Goal: Task Accomplishment & Management: Complete application form

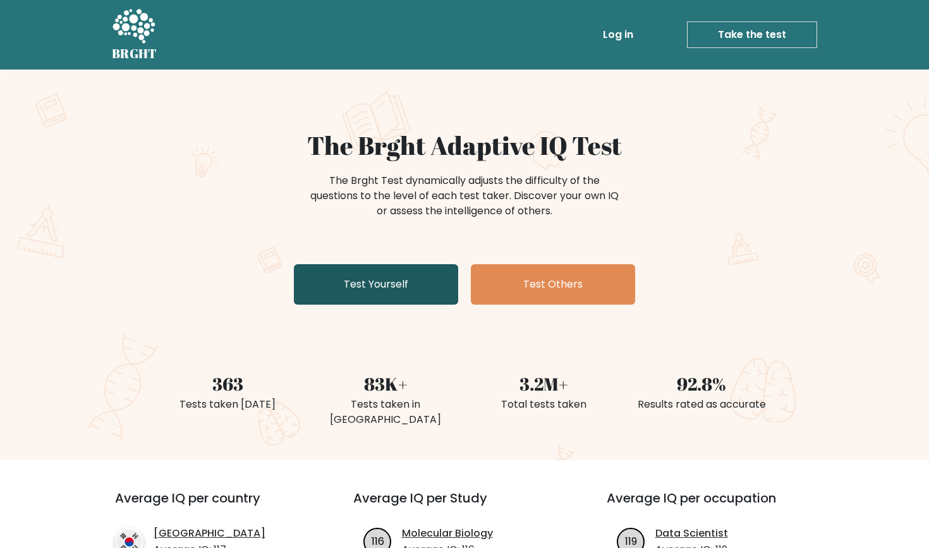
click at [412, 285] on link "Test Yourself" at bounding box center [376, 284] width 164 height 40
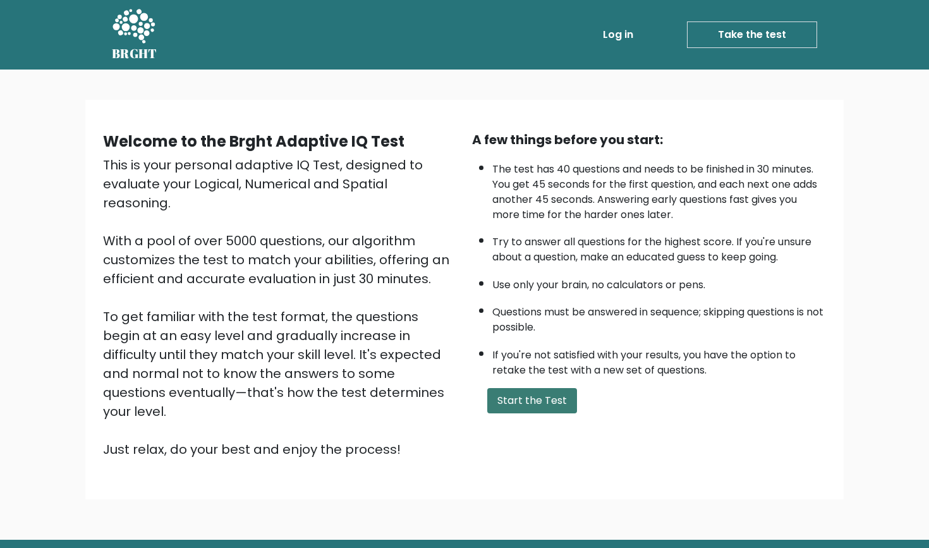
click at [541, 414] on button "Start the Test" at bounding box center [532, 400] width 90 height 25
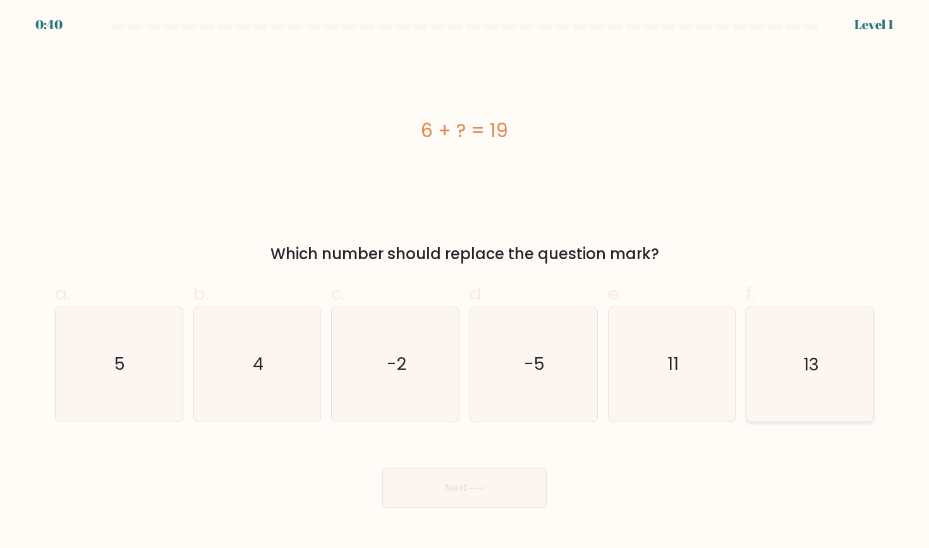
click at [797, 340] on icon "13" at bounding box center [810, 364] width 114 height 114
click at [465, 283] on input "f. 13" at bounding box center [465, 278] width 1 height 8
radio input "true"
click at [481, 493] on button "Next" at bounding box center [465, 488] width 164 height 40
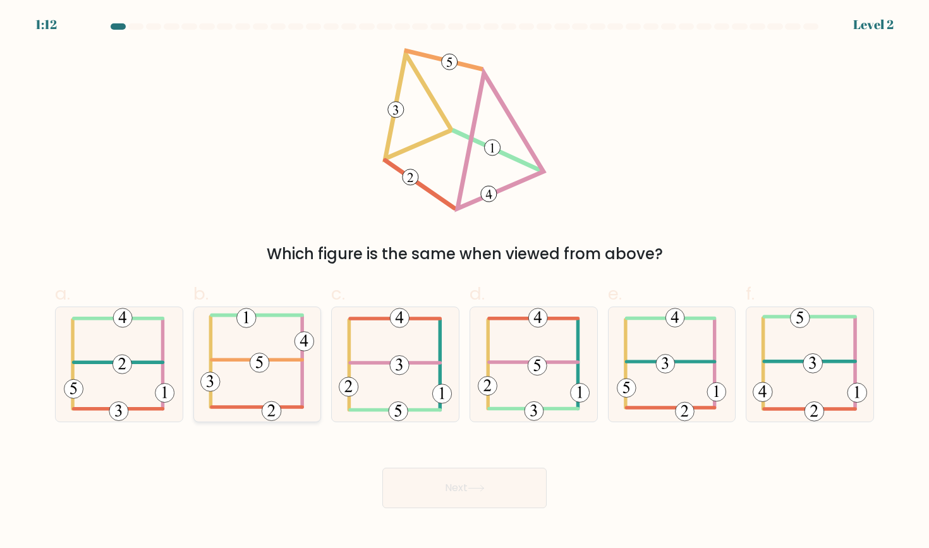
click at [244, 350] on icon at bounding box center [257, 364] width 114 height 114
click at [465, 283] on input "b." at bounding box center [465, 278] width 1 height 8
radio input "true"
click at [484, 489] on icon at bounding box center [476, 488] width 17 height 7
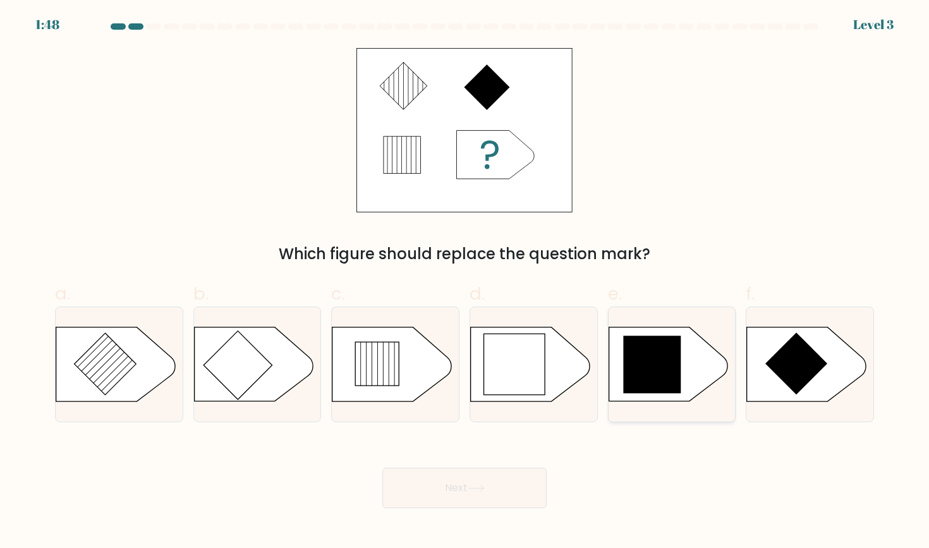
click at [663, 342] on icon at bounding box center [652, 365] width 58 height 58
click at [465, 283] on input "e." at bounding box center [465, 278] width 1 height 8
radio input "true"
click at [513, 486] on button "Next" at bounding box center [465, 488] width 164 height 40
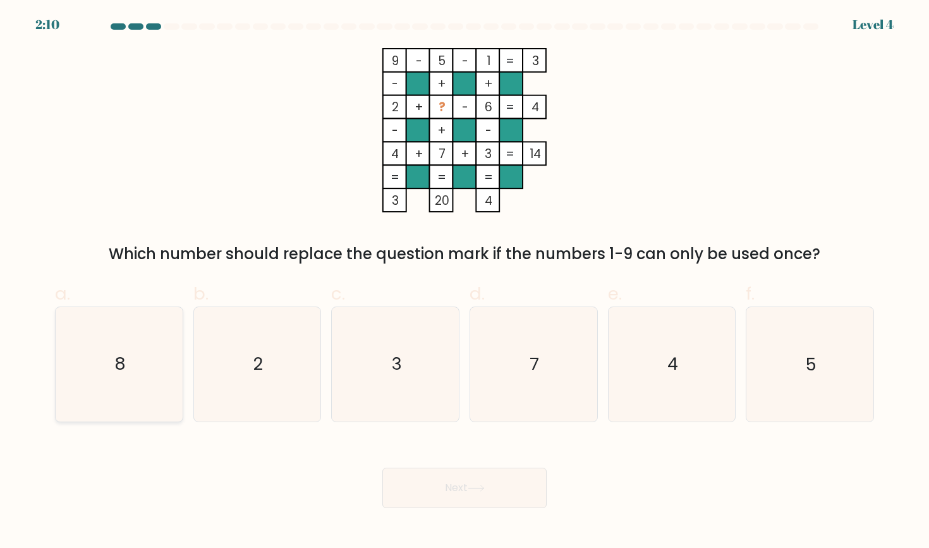
click at [134, 371] on icon "8" at bounding box center [119, 364] width 114 height 114
click at [465, 283] on input "a. 8" at bounding box center [465, 278] width 1 height 8
radio input "true"
click at [514, 496] on button "Next" at bounding box center [465, 488] width 164 height 40
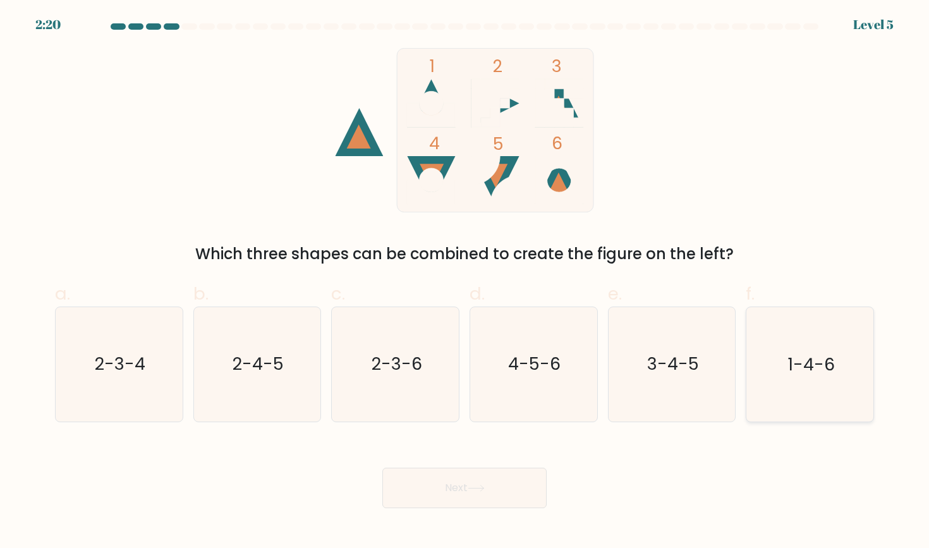
click at [823, 348] on icon "1-4-6" at bounding box center [810, 364] width 114 height 114
click at [465, 283] on input "f. 1-4-6" at bounding box center [465, 278] width 1 height 8
radio input "true"
click at [466, 503] on button "Next" at bounding box center [465, 488] width 164 height 40
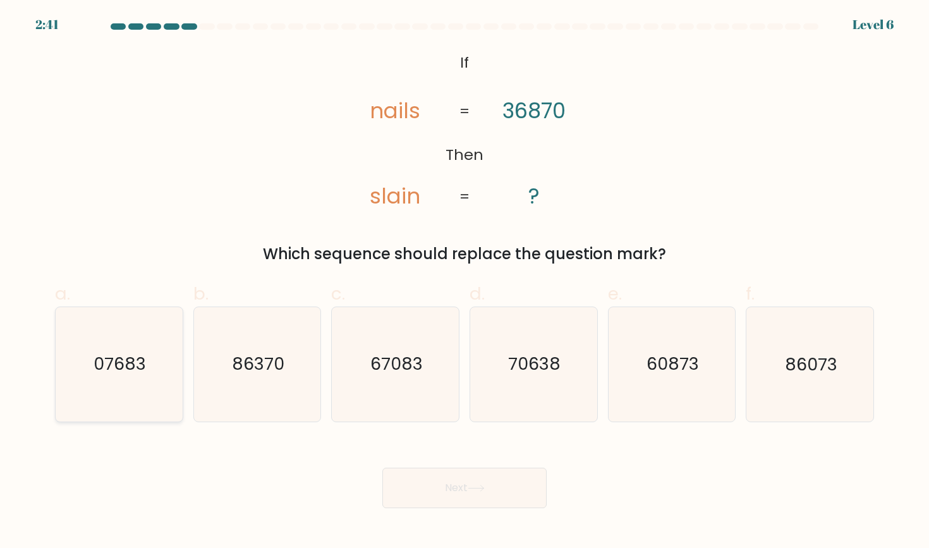
click at [133, 386] on icon "07683" at bounding box center [119, 364] width 114 height 114
click at [465, 283] on input "a. 07683" at bounding box center [465, 278] width 1 height 8
radio input "true"
click at [501, 503] on button "Next" at bounding box center [465, 488] width 164 height 40
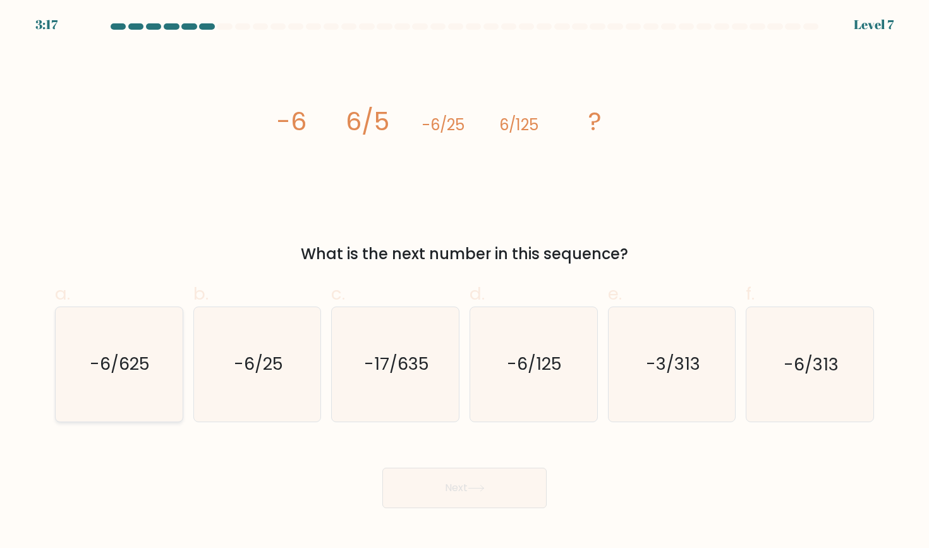
click at [142, 367] on text "-6/625" at bounding box center [120, 364] width 60 height 23
click at [465, 283] on input "a. -6/625" at bounding box center [465, 278] width 1 height 8
radio input "true"
click at [501, 492] on button "Next" at bounding box center [465, 488] width 164 height 40
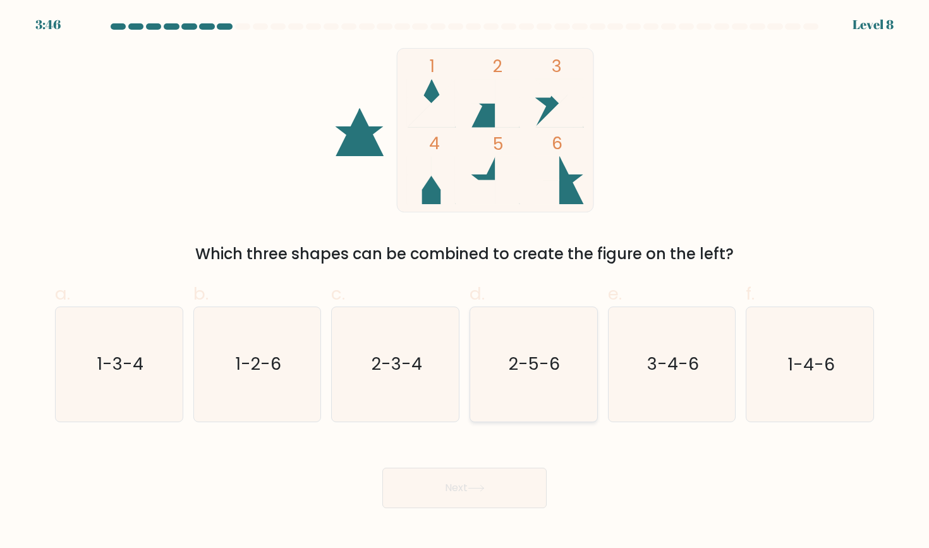
click at [530, 381] on icon "2-5-6" at bounding box center [534, 364] width 114 height 114
click at [465, 283] on input "d. 2-5-6" at bounding box center [465, 278] width 1 height 8
radio input "true"
click at [490, 488] on button "Next" at bounding box center [465, 488] width 164 height 40
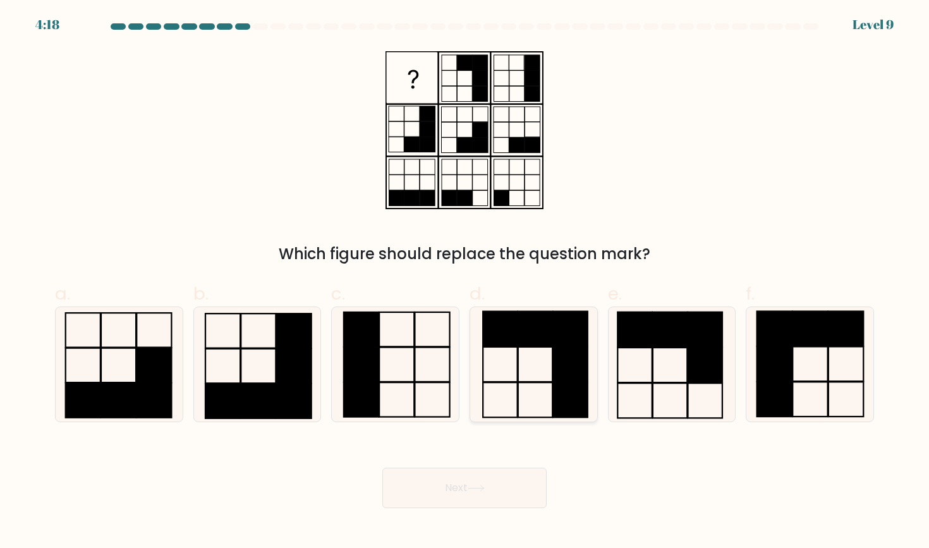
click at [540, 355] on icon at bounding box center [534, 364] width 114 height 114
click at [465, 283] on input "d." at bounding box center [465, 278] width 1 height 8
radio input "true"
click at [516, 518] on body "4:17 Level 9" at bounding box center [464, 274] width 929 height 548
click at [517, 491] on button "Next" at bounding box center [465, 488] width 164 height 40
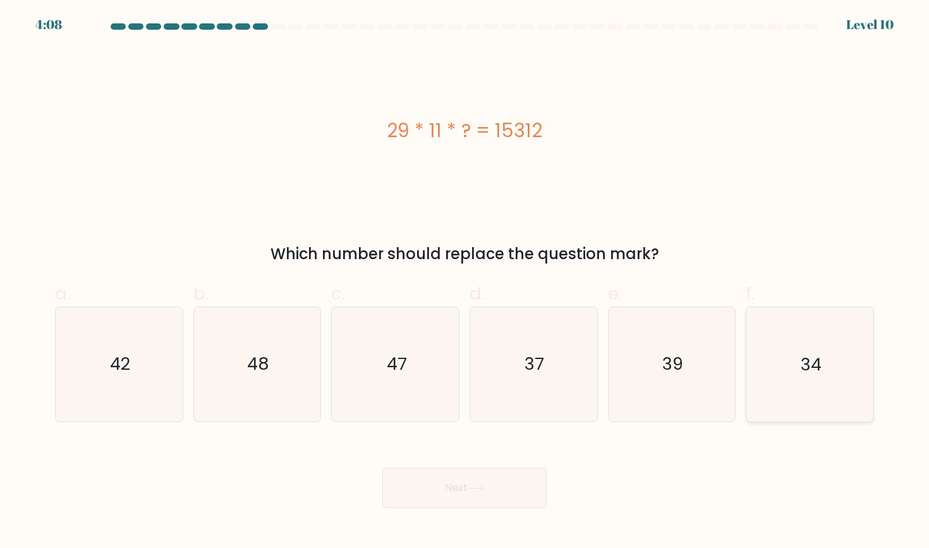
click at [834, 372] on icon "34" at bounding box center [810, 364] width 114 height 114
click at [465, 283] on input "f. 34" at bounding box center [465, 278] width 1 height 8
radio input "true"
click at [497, 496] on button "Next" at bounding box center [465, 488] width 164 height 40
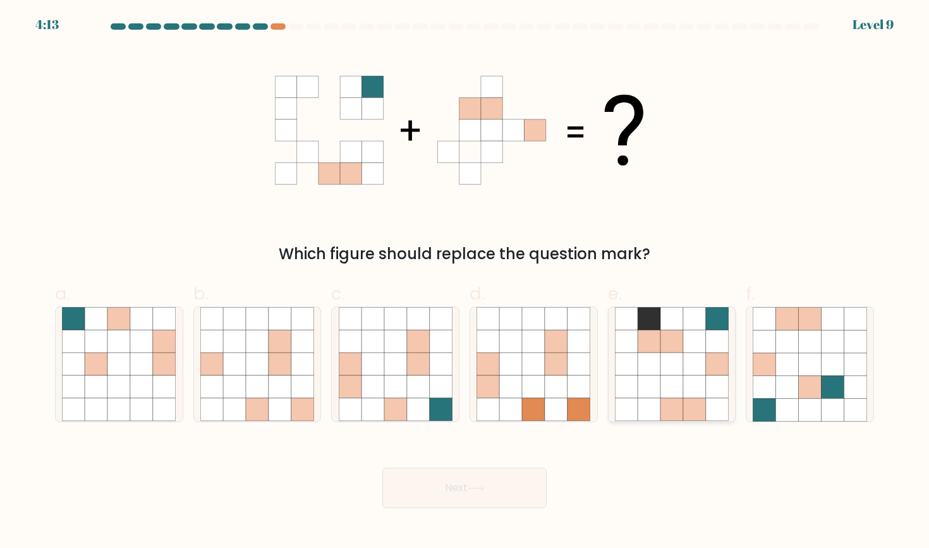
click at [686, 361] on icon at bounding box center [695, 364] width 23 height 23
click at [465, 283] on input "e." at bounding box center [465, 278] width 1 height 8
radio input "true"
click at [486, 478] on button "Next" at bounding box center [465, 488] width 164 height 40
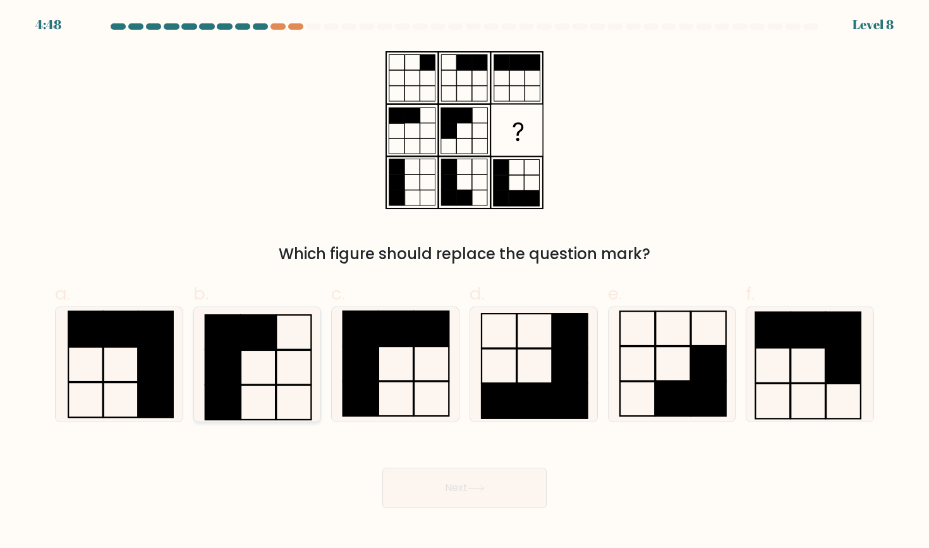
click at [244, 366] on icon at bounding box center [257, 364] width 114 height 114
click at [465, 283] on input "b." at bounding box center [465, 278] width 1 height 8
radio input "true"
click at [527, 493] on button "Next" at bounding box center [465, 488] width 164 height 40
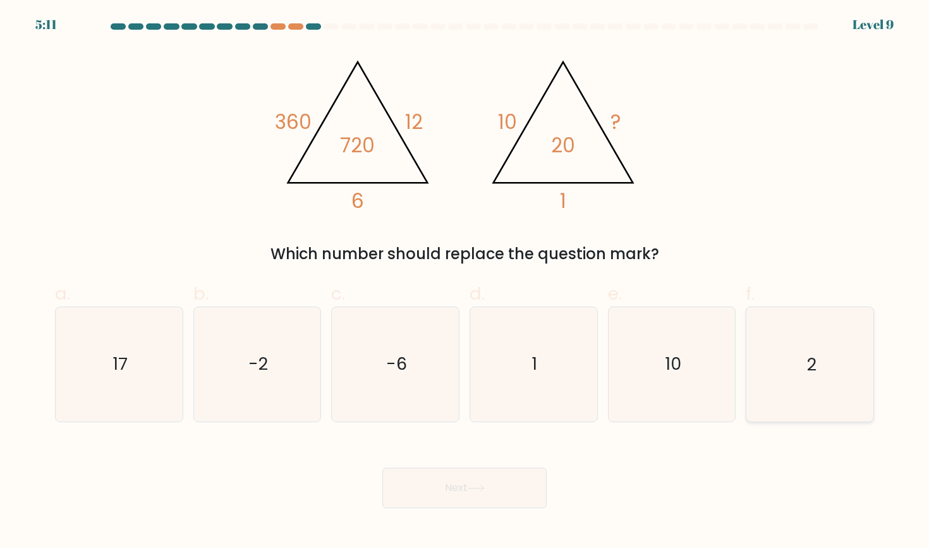
click at [818, 353] on icon "2" at bounding box center [810, 364] width 114 height 114
click at [465, 283] on input "f. 2" at bounding box center [465, 278] width 1 height 8
radio input "true"
click at [507, 482] on button "Next" at bounding box center [465, 488] width 164 height 40
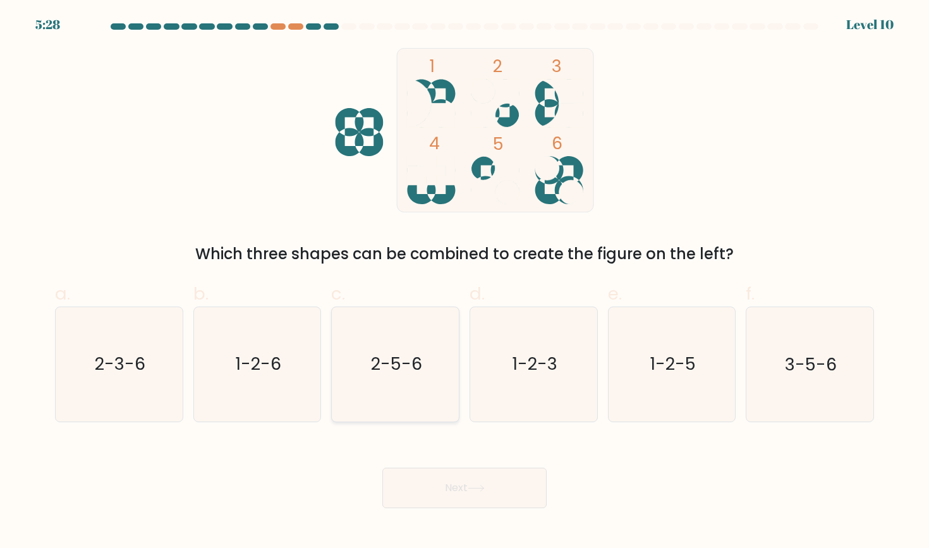
click at [403, 353] on text "2-5-6" at bounding box center [396, 364] width 51 height 23
click at [465, 283] on input "c. 2-5-6" at bounding box center [465, 278] width 1 height 8
radio input "true"
click at [489, 486] on button "Next" at bounding box center [465, 488] width 164 height 40
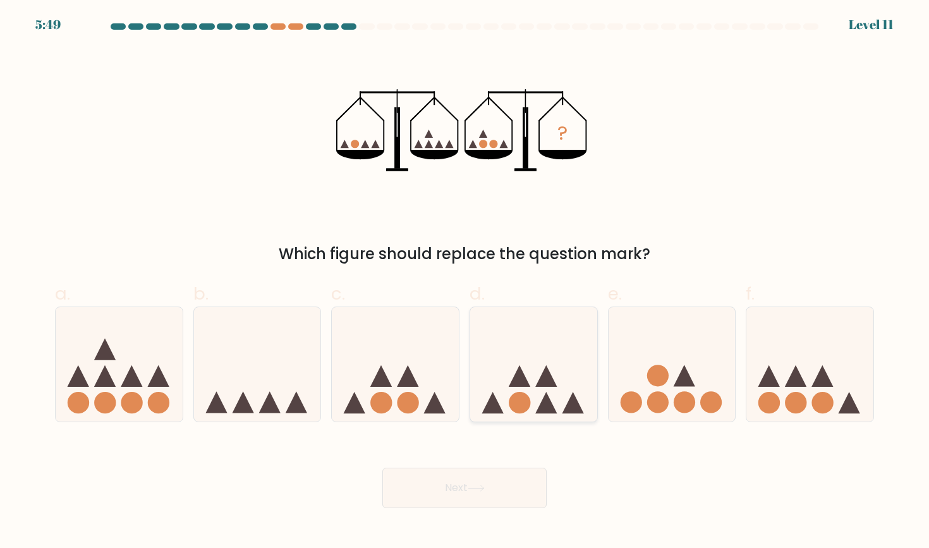
click at [539, 377] on icon at bounding box center [533, 364] width 127 height 105
click at [465, 283] on input "d." at bounding box center [465, 278] width 1 height 8
radio input "true"
click at [500, 485] on button "Next" at bounding box center [465, 488] width 164 height 40
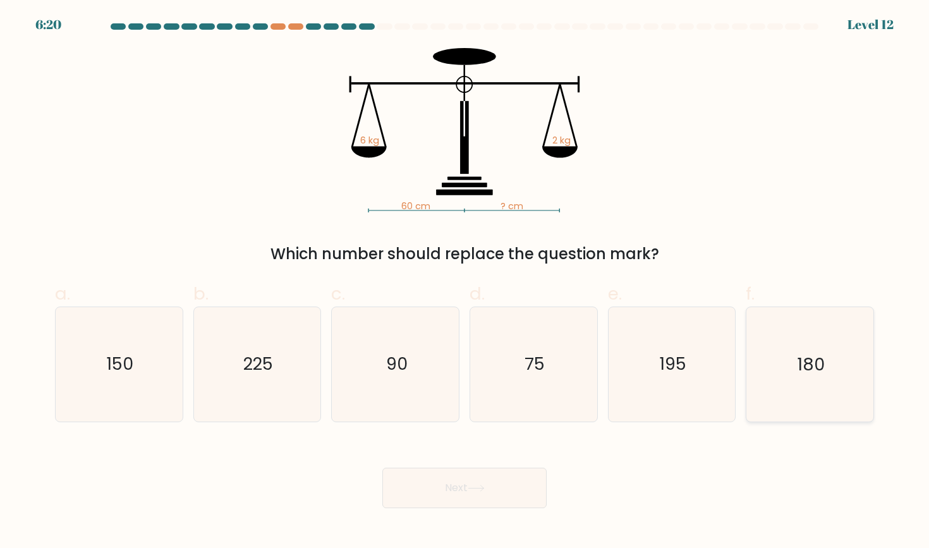
click at [829, 359] on icon "180" at bounding box center [810, 364] width 114 height 114
click at [465, 283] on input "f. 180" at bounding box center [465, 278] width 1 height 8
radio input "true"
click at [429, 493] on button "Next" at bounding box center [465, 488] width 164 height 40
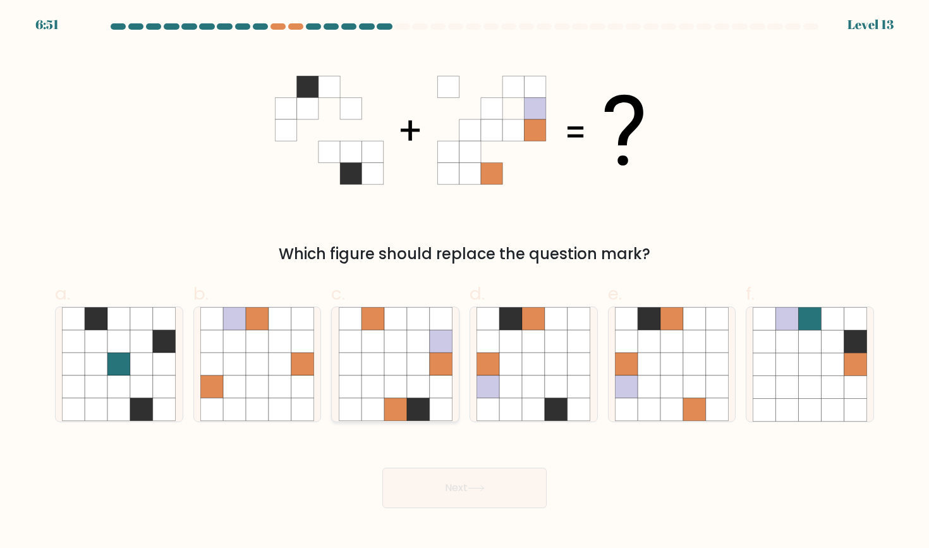
click at [398, 389] on icon at bounding box center [395, 387] width 23 height 23
click at [465, 283] on input "c." at bounding box center [465, 278] width 1 height 8
radio input "true"
click at [476, 486] on icon at bounding box center [476, 488] width 17 height 7
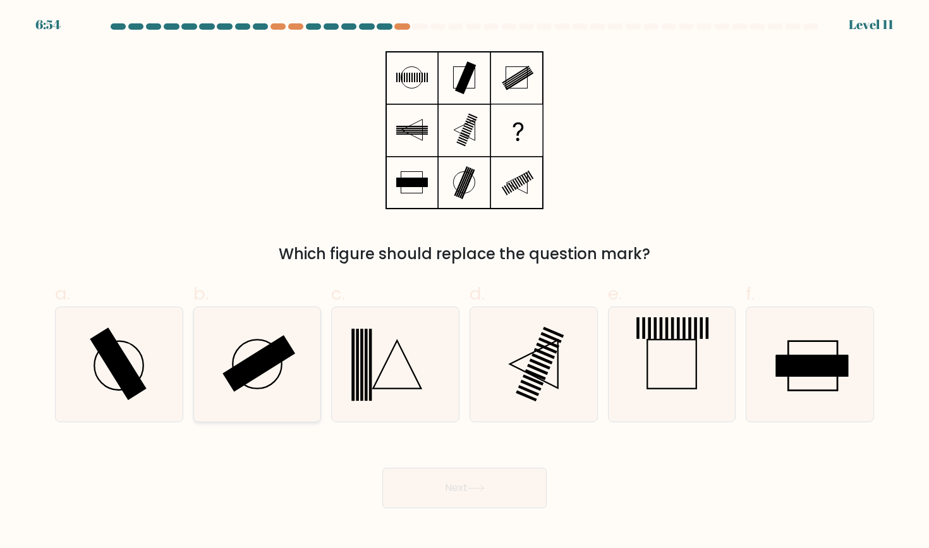
click at [250, 359] on rect at bounding box center [259, 364] width 73 height 56
click at [465, 283] on input "b." at bounding box center [465, 278] width 1 height 8
radio input "true"
click at [444, 496] on button "Next" at bounding box center [465, 488] width 164 height 40
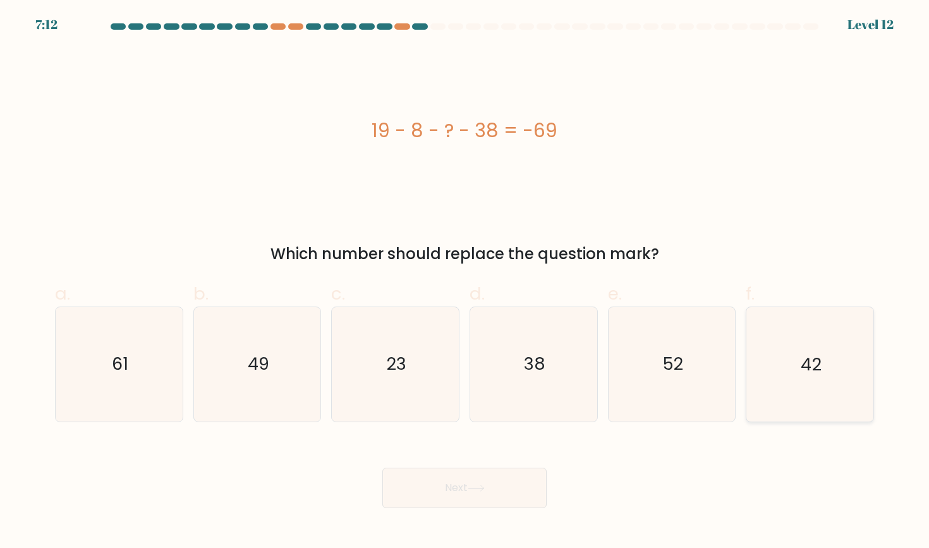
click at [759, 377] on icon "42" at bounding box center [810, 364] width 114 height 114
click at [465, 283] on input "f. 42" at bounding box center [465, 278] width 1 height 8
radio input "true"
click at [498, 501] on button "Next" at bounding box center [465, 488] width 164 height 40
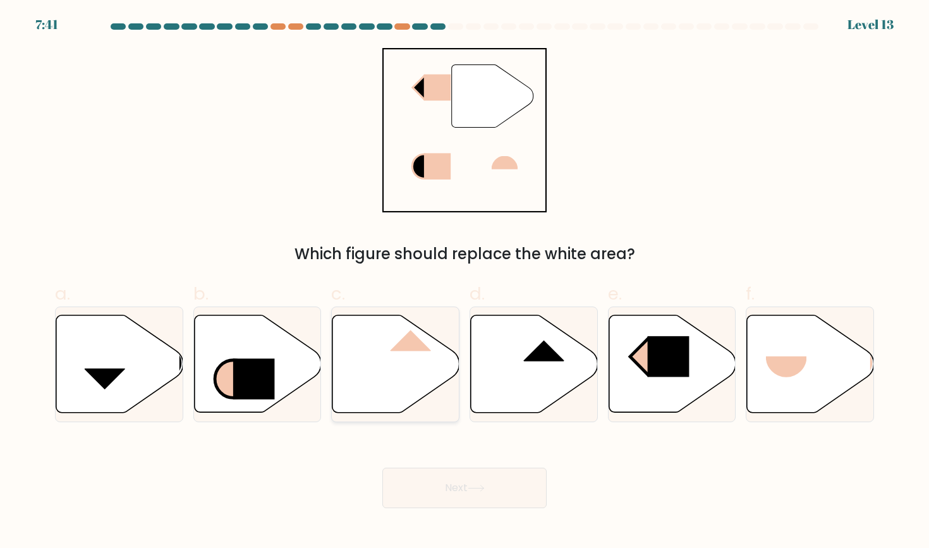
click at [397, 378] on icon at bounding box center [396, 364] width 127 height 97
click at [465, 283] on input "c." at bounding box center [465, 278] width 1 height 8
radio input "true"
click at [469, 481] on button "Next" at bounding box center [465, 488] width 164 height 40
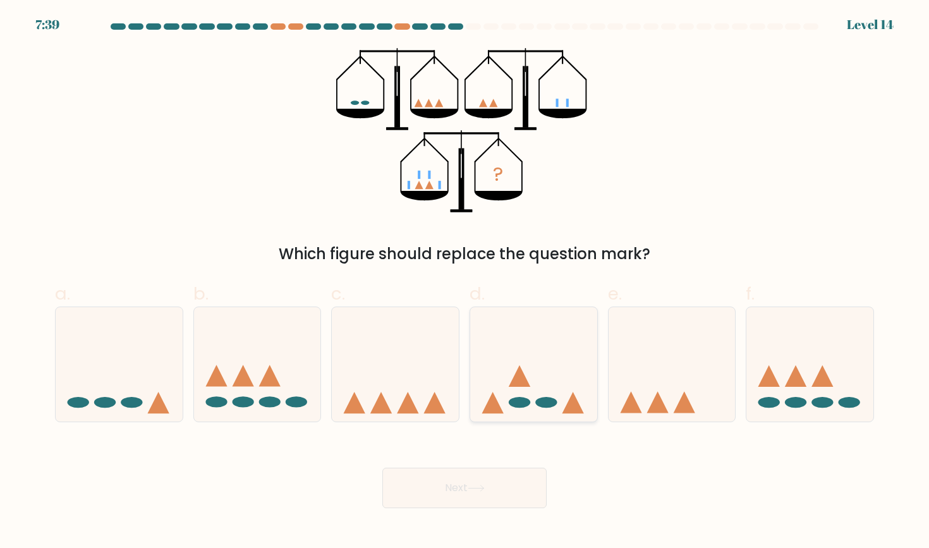
click at [544, 381] on icon at bounding box center [533, 364] width 127 height 105
click at [465, 283] on input "d." at bounding box center [465, 278] width 1 height 8
radio input "true"
click at [502, 494] on button "Next" at bounding box center [465, 488] width 164 height 40
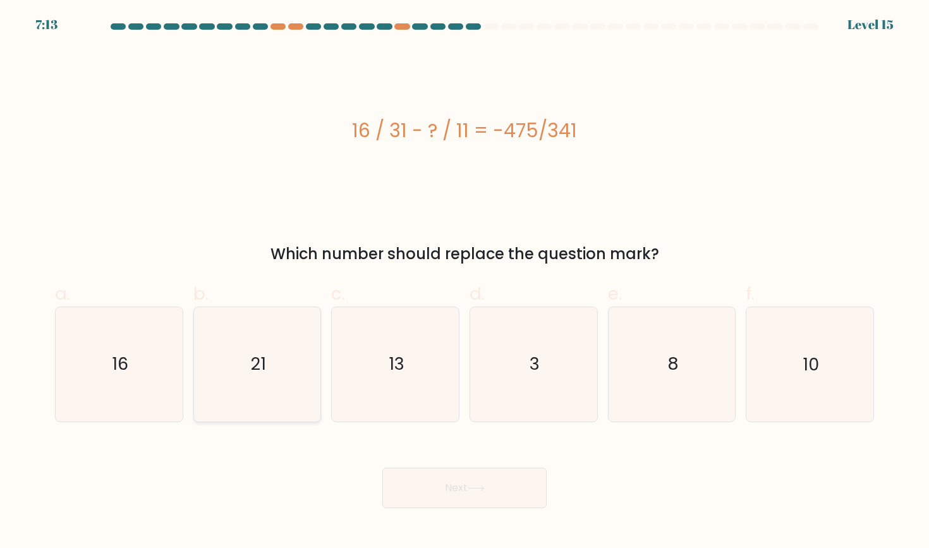
click at [245, 405] on icon "21" at bounding box center [257, 364] width 114 height 114
click at [465, 283] on input "b. 21" at bounding box center [465, 278] width 1 height 8
radio input "true"
click at [484, 495] on button "Next" at bounding box center [465, 488] width 164 height 40
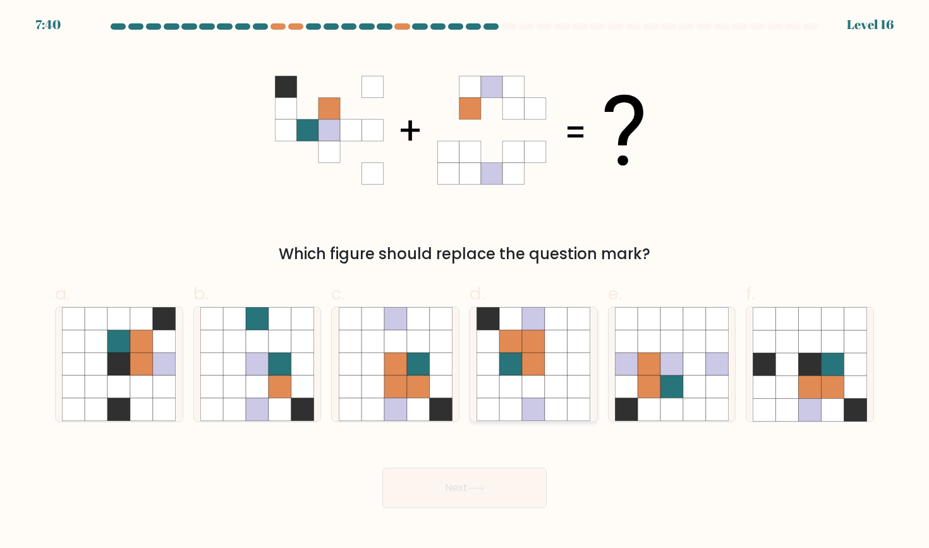
click at [535, 360] on icon at bounding box center [533, 364] width 23 height 23
click at [465, 283] on input "d." at bounding box center [465, 278] width 1 height 8
radio input "true"
click at [499, 491] on button "Next" at bounding box center [465, 488] width 164 height 40
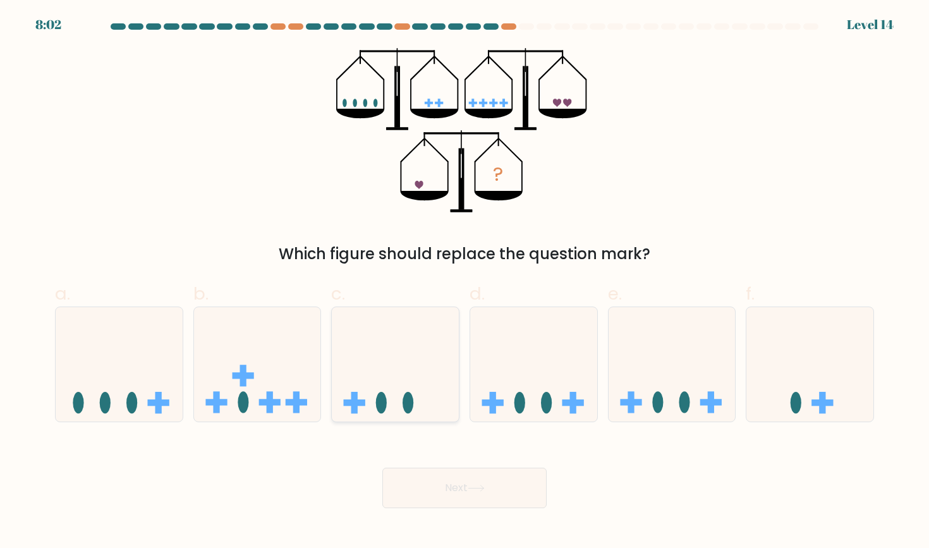
click at [397, 375] on icon at bounding box center [395, 364] width 127 height 105
click at [465, 283] on input "c." at bounding box center [465, 278] width 1 height 8
radio input "true"
click at [453, 495] on button "Next" at bounding box center [465, 488] width 164 height 40
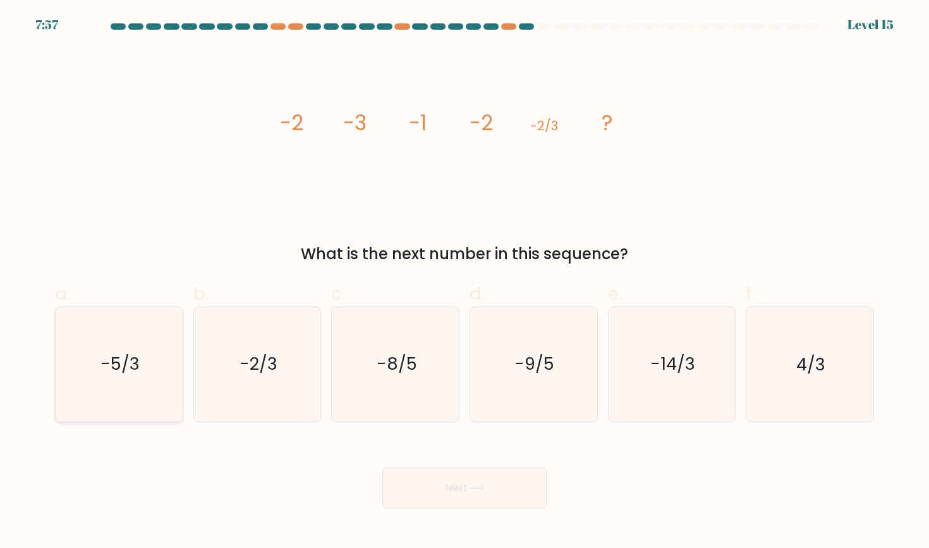
click at [122, 346] on icon "-5/3" at bounding box center [119, 364] width 114 height 114
click at [465, 283] on input "a. -5/3" at bounding box center [465, 278] width 1 height 8
radio input "true"
click at [436, 493] on button "Next" at bounding box center [465, 488] width 164 height 40
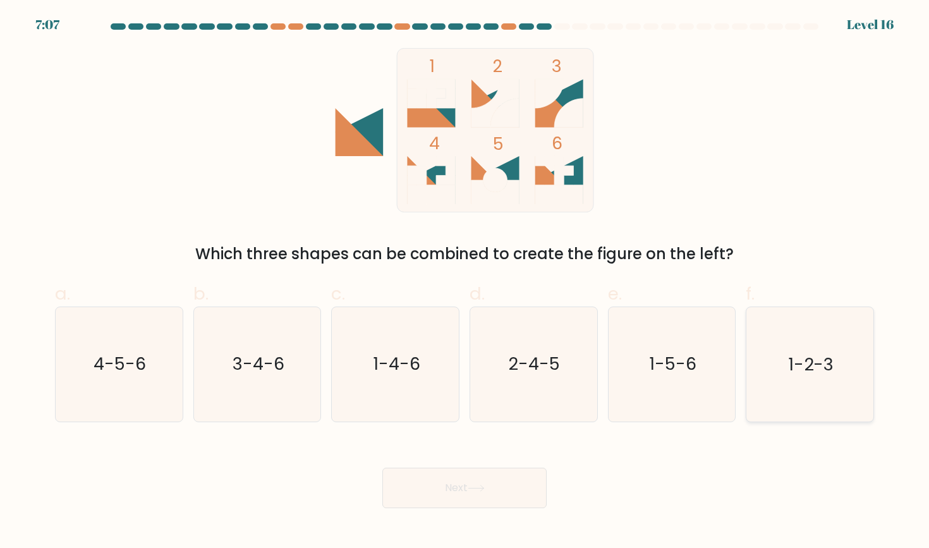
click at [795, 377] on icon "1-2-3" at bounding box center [810, 364] width 114 height 114
click at [465, 283] on input "f. 1-2-3" at bounding box center [465, 278] width 1 height 8
radio input "true"
click at [440, 485] on button "Next" at bounding box center [465, 488] width 164 height 40
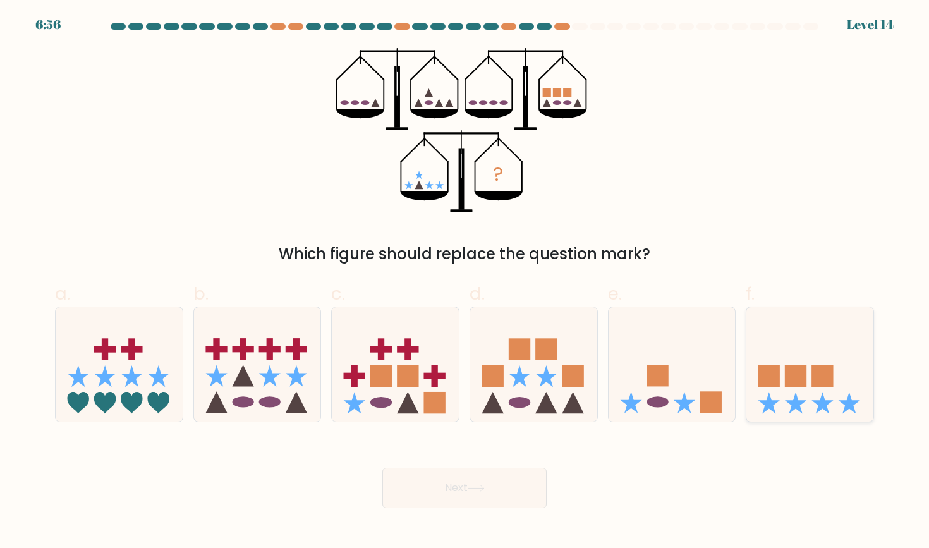
click at [811, 380] on icon at bounding box center [810, 364] width 127 height 105
click at [465, 283] on input "f." at bounding box center [465, 278] width 1 height 8
radio input "true"
click at [508, 498] on button "Next" at bounding box center [465, 488] width 164 height 40
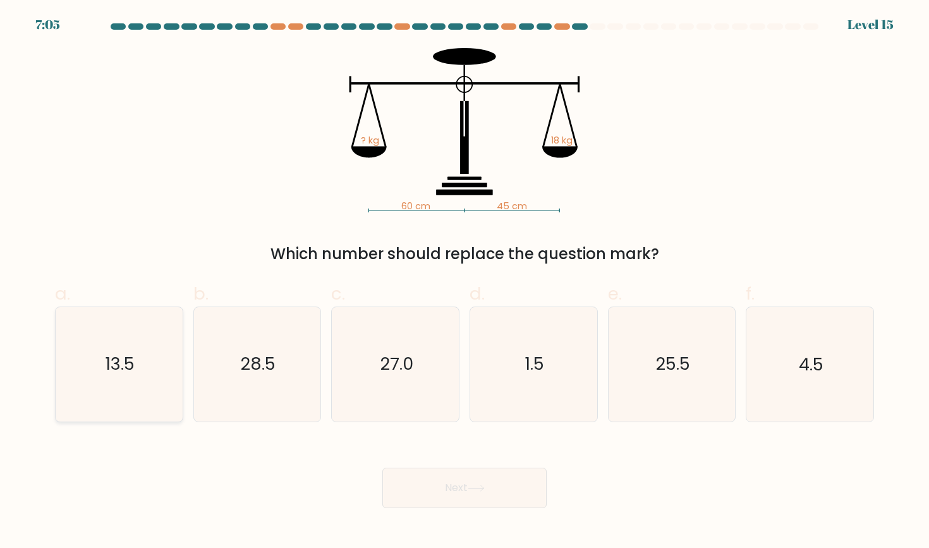
click at [114, 322] on icon "13.5" at bounding box center [119, 364] width 114 height 114
click at [465, 283] on input "a. 13.5" at bounding box center [465, 278] width 1 height 8
radio input "true"
click at [495, 480] on button "Next" at bounding box center [465, 488] width 164 height 40
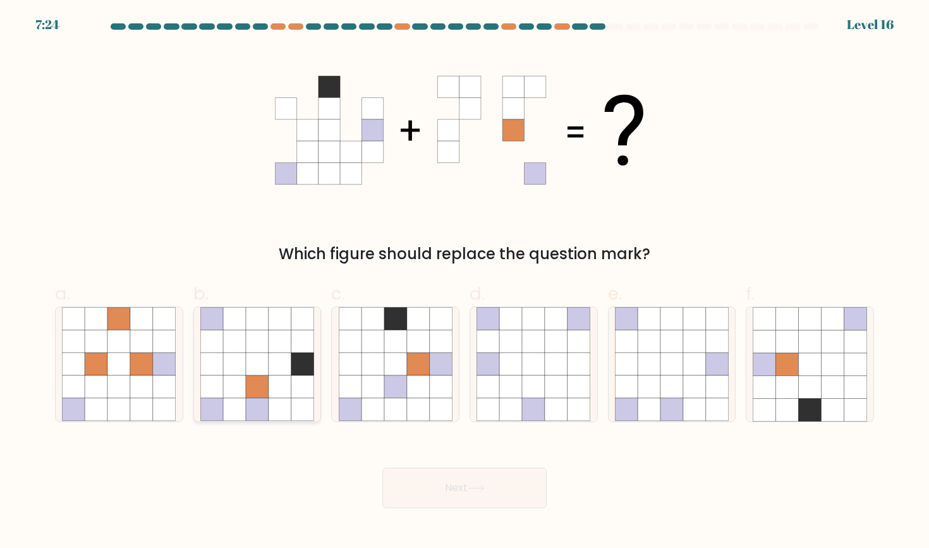
click at [234, 337] on icon at bounding box center [234, 342] width 23 height 23
click at [465, 283] on input "b." at bounding box center [465, 278] width 1 height 8
radio input "true"
click at [467, 503] on button "Next" at bounding box center [465, 488] width 164 height 40
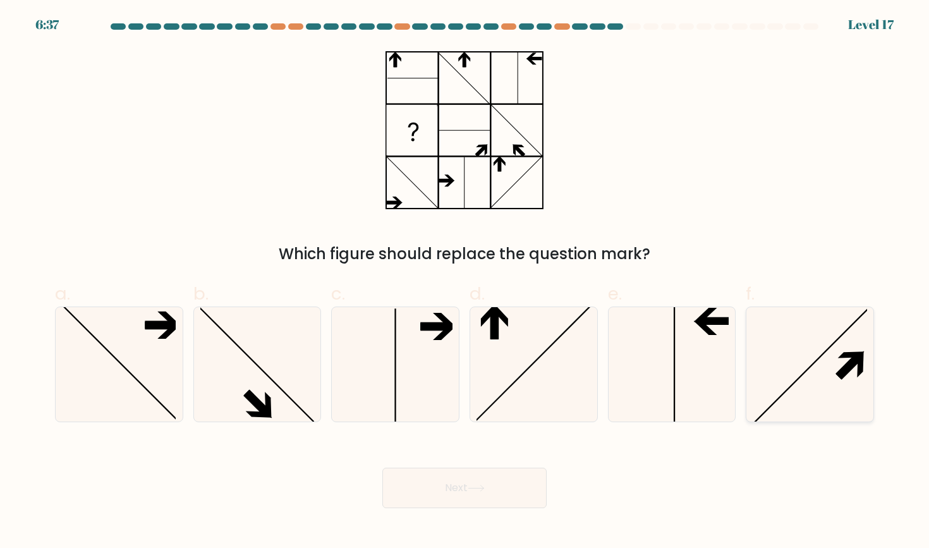
click at [829, 376] on icon at bounding box center [810, 364] width 114 height 114
click at [465, 283] on input "f." at bounding box center [465, 278] width 1 height 8
radio input "true"
click at [514, 496] on button "Next" at bounding box center [465, 488] width 164 height 40
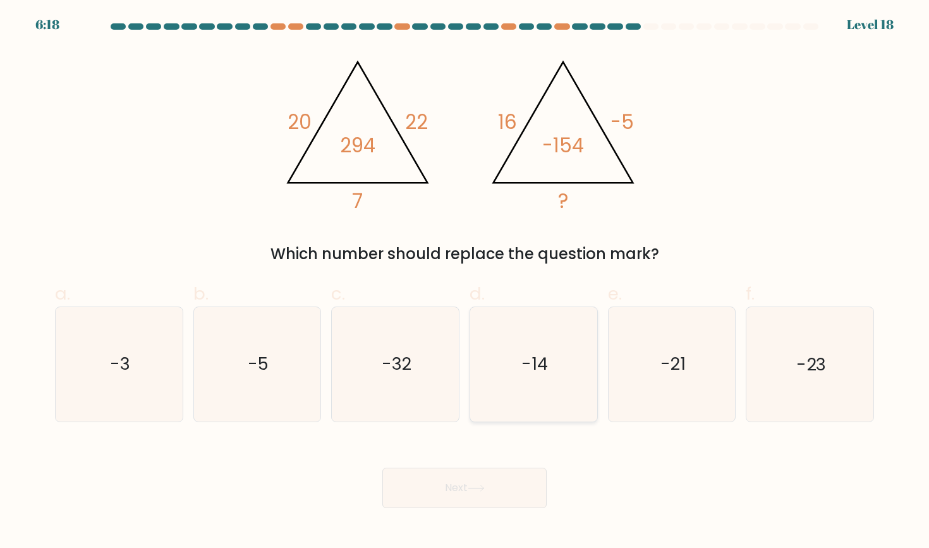
click at [554, 359] on icon "-14" at bounding box center [534, 364] width 114 height 114
click at [465, 283] on input "d. -14" at bounding box center [465, 278] width 1 height 8
radio input "true"
click at [503, 487] on button "Next" at bounding box center [465, 488] width 164 height 40
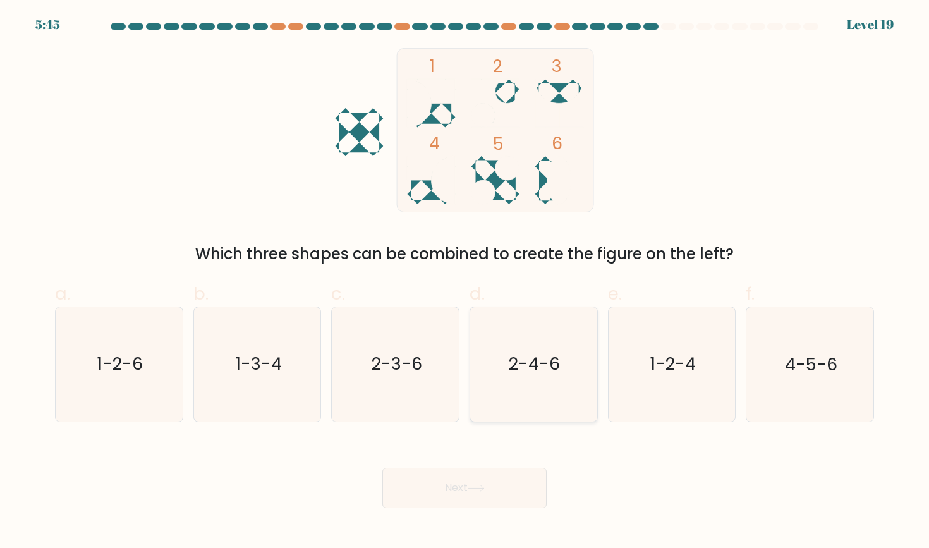
click at [557, 391] on icon "2-4-6" at bounding box center [534, 364] width 114 height 114
click at [465, 283] on input "d. 2-4-6" at bounding box center [465, 278] width 1 height 8
radio input "true"
click at [491, 500] on button "Next" at bounding box center [465, 488] width 164 height 40
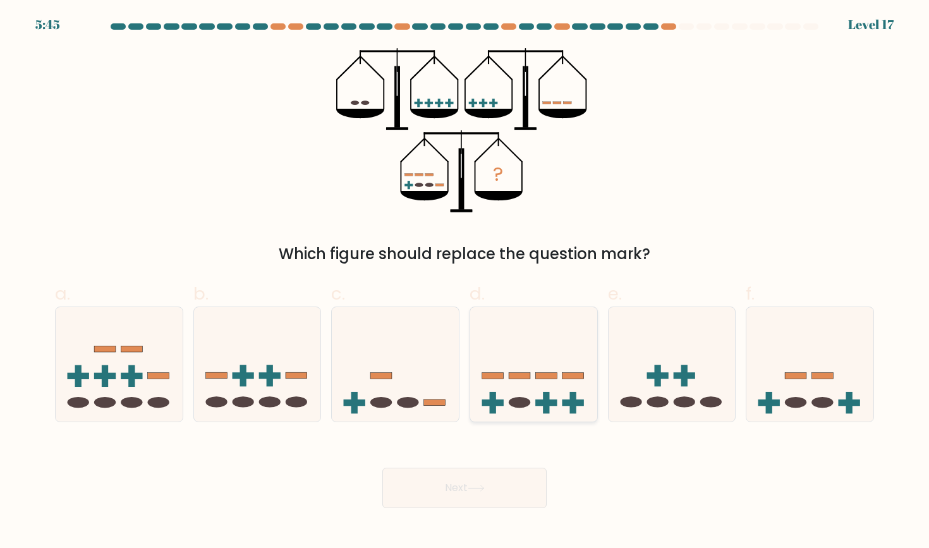
click at [528, 348] on icon at bounding box center [533, 364] width 127 height 105
click at [465, 283] on input "d." at bounding box center [465, 278] width 1 height 8
radio input "true"
click at [461, 486] on button "Next" at bounding box center [465, 488] width 164 height 40
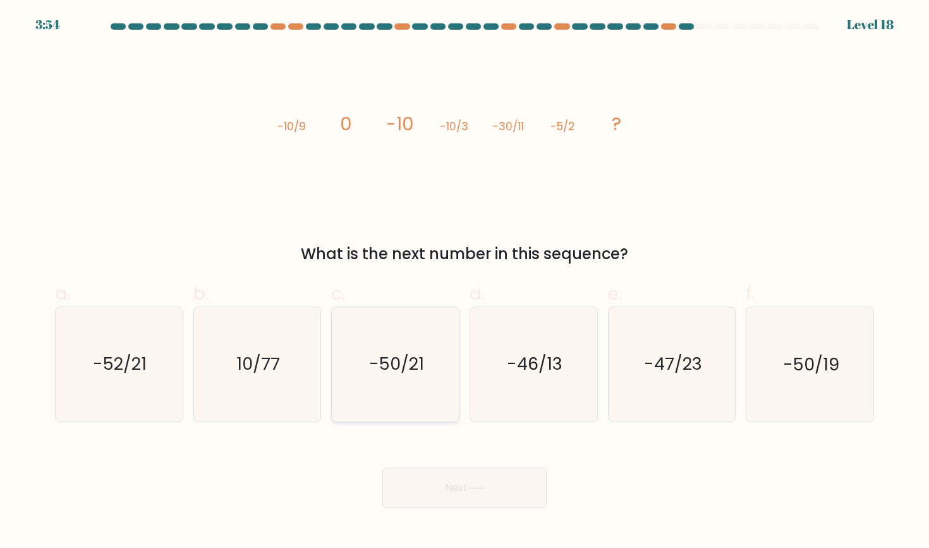
click at [429, 331] on icon "-50/21" at bounding box center [396, 364] width 114 height 114
click at [465, 283] on input "c. -50/21" at bounding box center [465, 278] width 1 height 8
radio input "true"
click at [459, 495] on button "Next" at bounding box center [465, 488] width 164 height 40
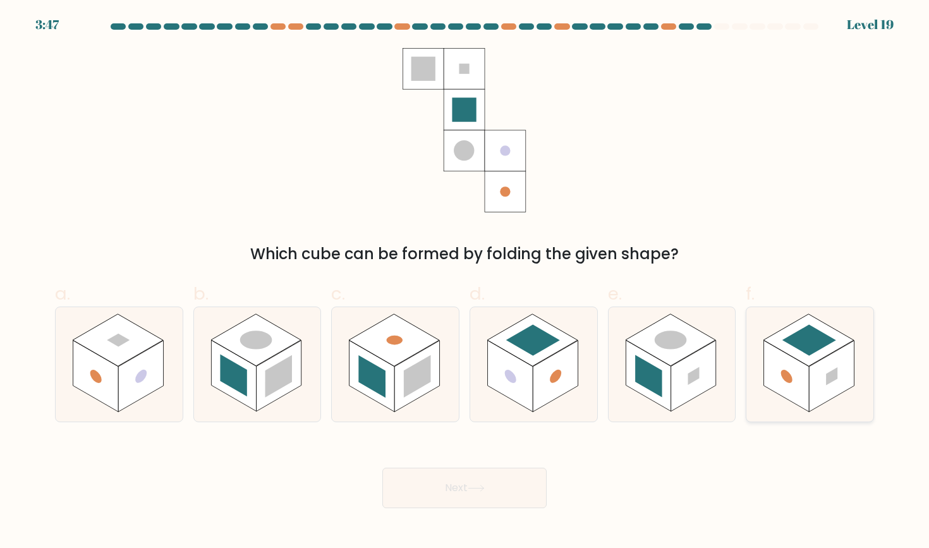
click at [823, 360] on rect at bounding box center [831, 376] width 45 height 71
click at [465, 283] on input "f." at bounding box center [465, 278] width 1 height 8
radio input "true"
click at [502, 497] on button "Next" at bounding box center [465, 488] width 164 height 40
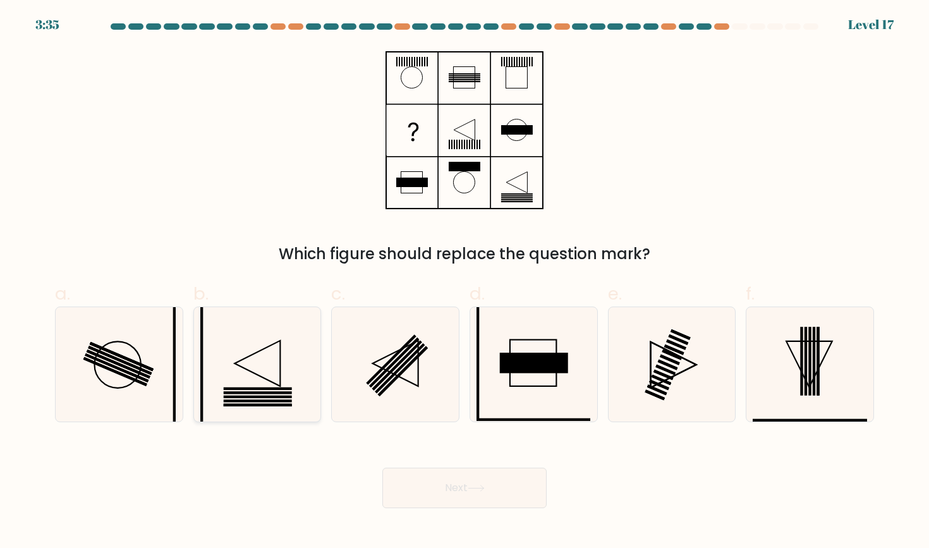
click at [271, 376] on icon at bounding box center [257, 364] width 114 height 114
click at [465, 283] on input "b." at bounding box center [465, 278] width 1 height 8
radio input "true"
click at [494, 496] on button "Next" at bounding box center [465, 488] width 164 height 40
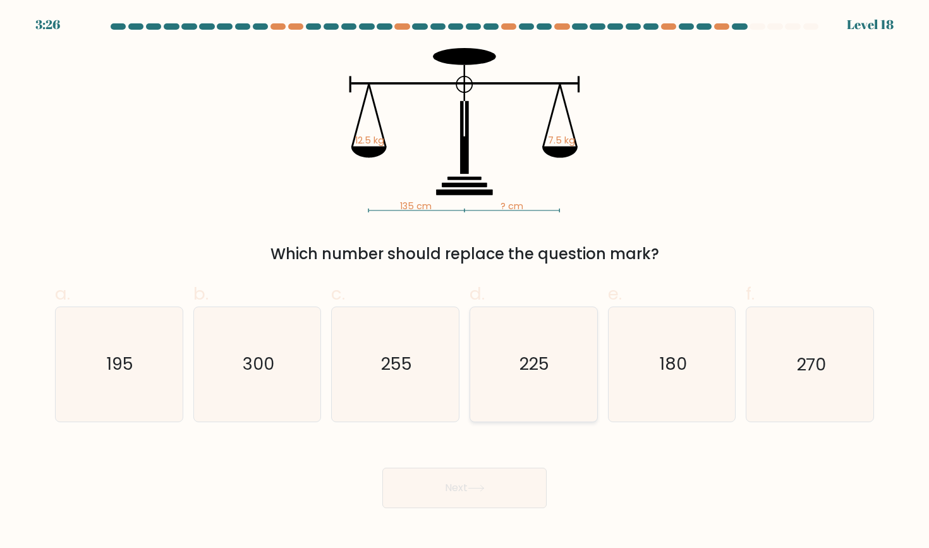
click at [551, 348] on icon "225" at bounding box center [534, 364] width 114 height 114
click at [465, 283] on input "d. 225" at bounding box center [465, 278] width 1 height 8
radio input "true"
click at [469, 498] on button "Next" at bounding box center [465, 488] width 164 height 40
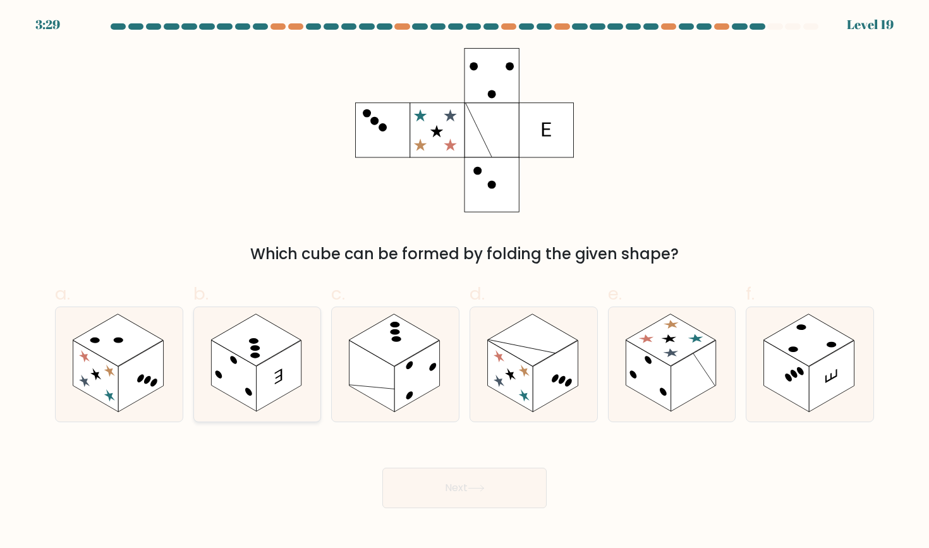
click at [281, 362] on rect at bounding box center [279, 376] width 45 height 71
click at [465, 283] on input "b." at bounding box center [465, 278] width 1 height 8
radio input "true"
click at [432, 472] on button "Next" at bounding box center [465, 488] width 164 height 40
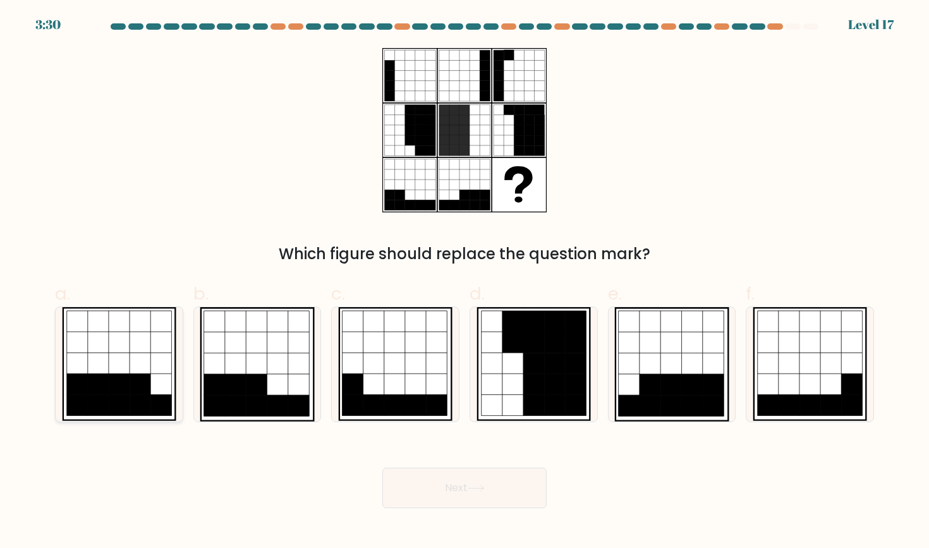
click at [137, 363] on icon at bounding box center [140, 363] width 21 height 21
click at [465, 283] on input "a." at bounding box center [465, 278] width 1 height 8
radio input "true"
click at [471, 494] on button "Next" at bounding box center [465, 488] width 164 height 40
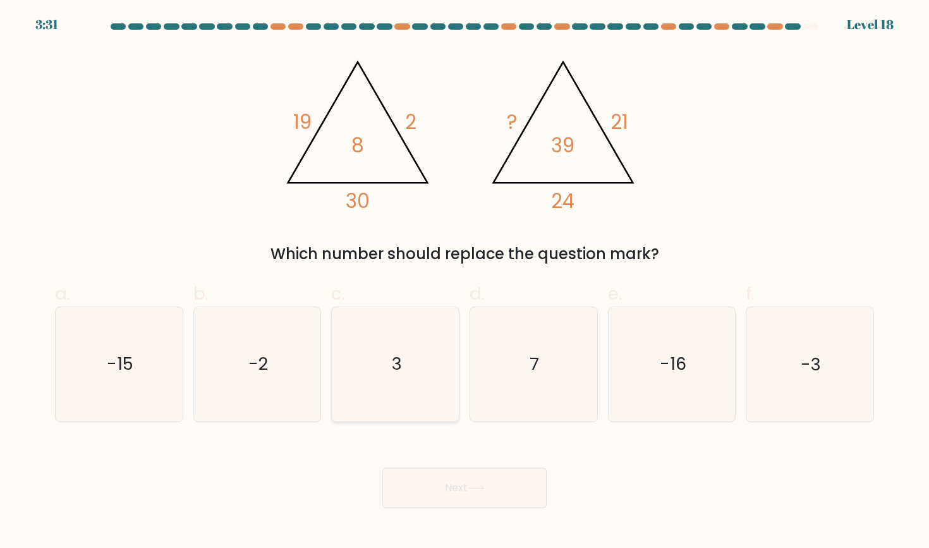
click at [421, 353] on icon "3" at bounding box center [396, 364] width 114 height 114
click at [465, 283] on input "c. 3" at bounding box center [465, 278] width 1 height 8
radio input "true"
click at [453, 518] on body "3:30 Level 18" at bounding box center [464, 274] width 929 height 548
click at [482, 491] on icon at bounding box center [476, 488] width 17 height 7
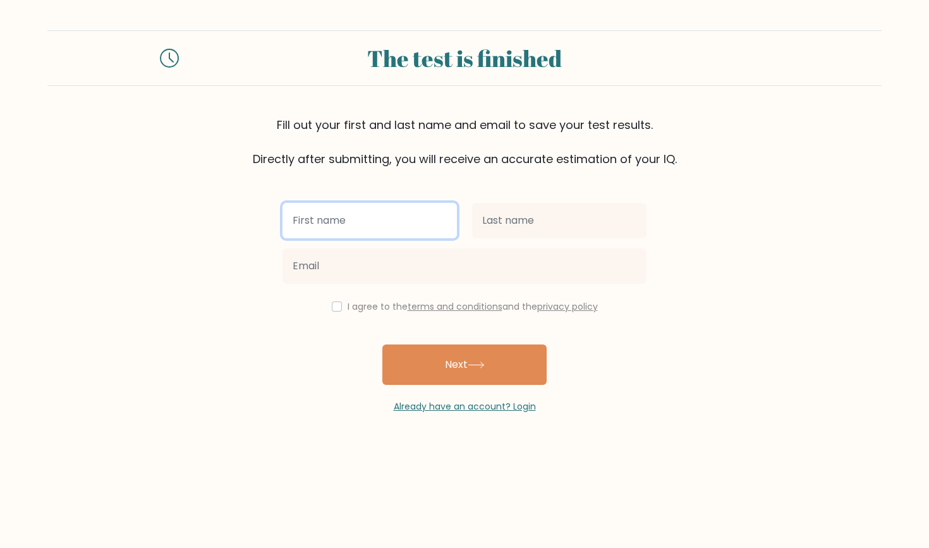
click at [372, 228] on input "text" at bounding box center [370, 220] width 175 height 35
type input "ewan"
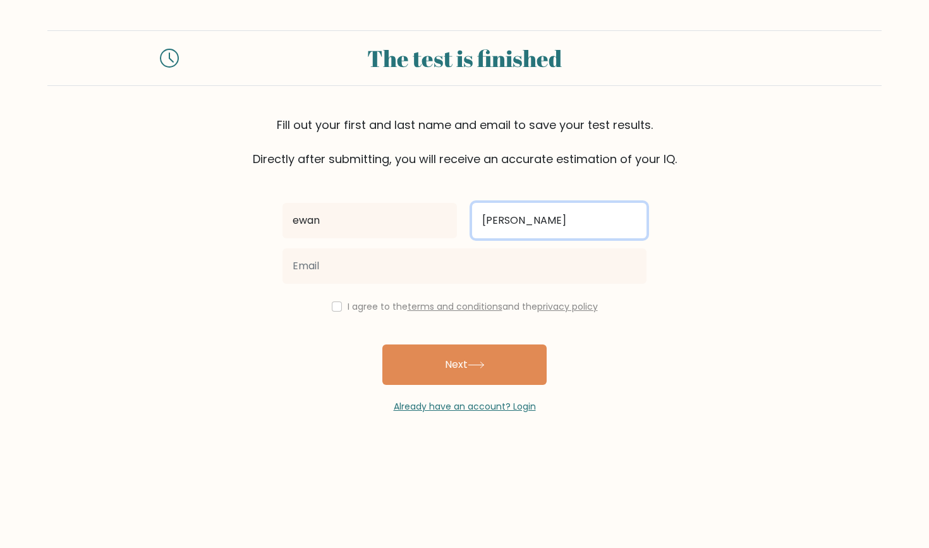
type input "[PERSON_NAME]"
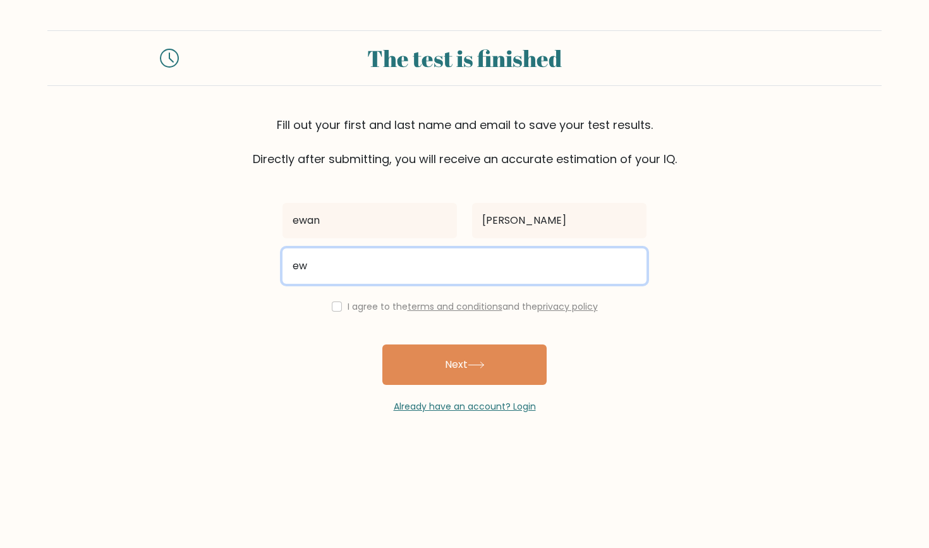
type input "[EMAIL_ADDRESS][DOMAIN_NAME]"
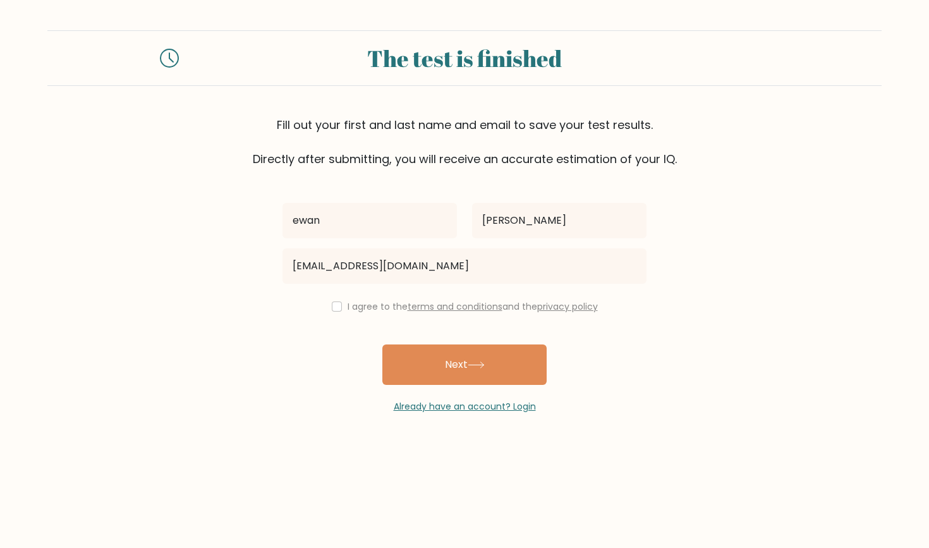
click at [336, 310] on input "checkbox" at bounding box center [337, 307] width 10 height 10
checkbox input "true"
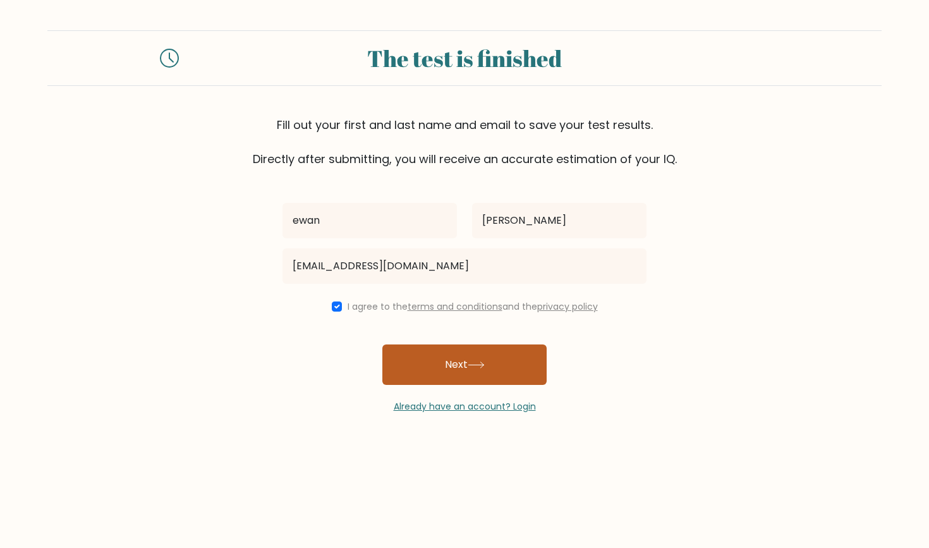
click at [476, 373] on button "Next" at bounding box center [465, 365] width 164 height 40
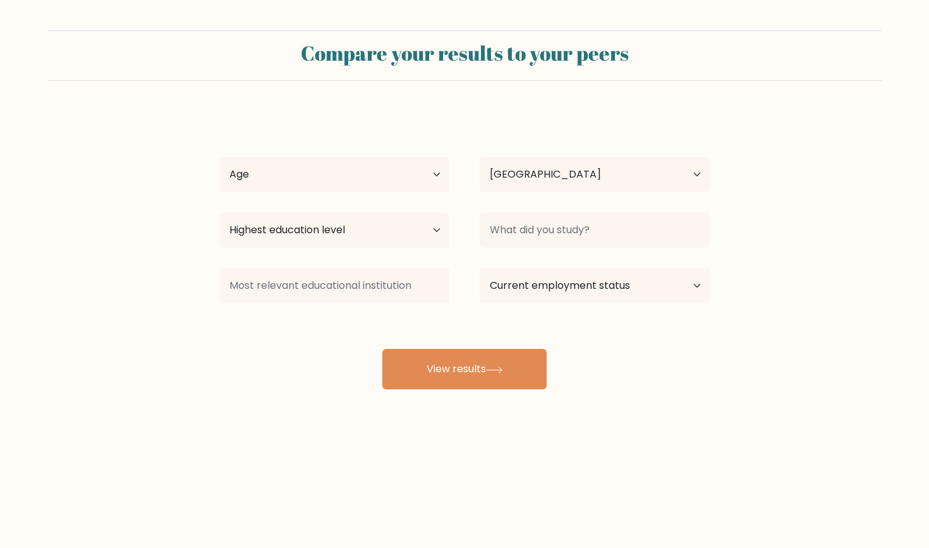
select select "GB"
select select "min_18"
select select "upper_secondary"
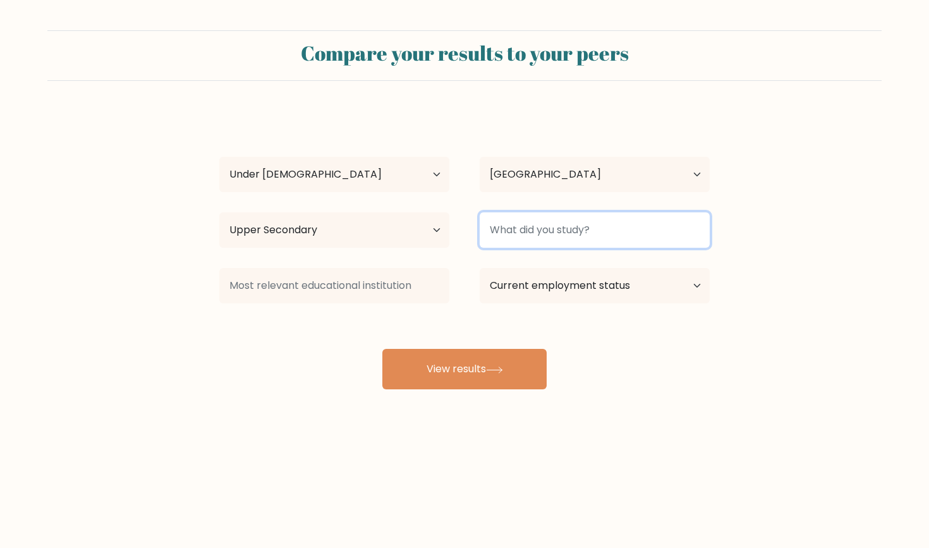
click at [591, 235] on input at bounding box center [595, 229] width 230 height 35
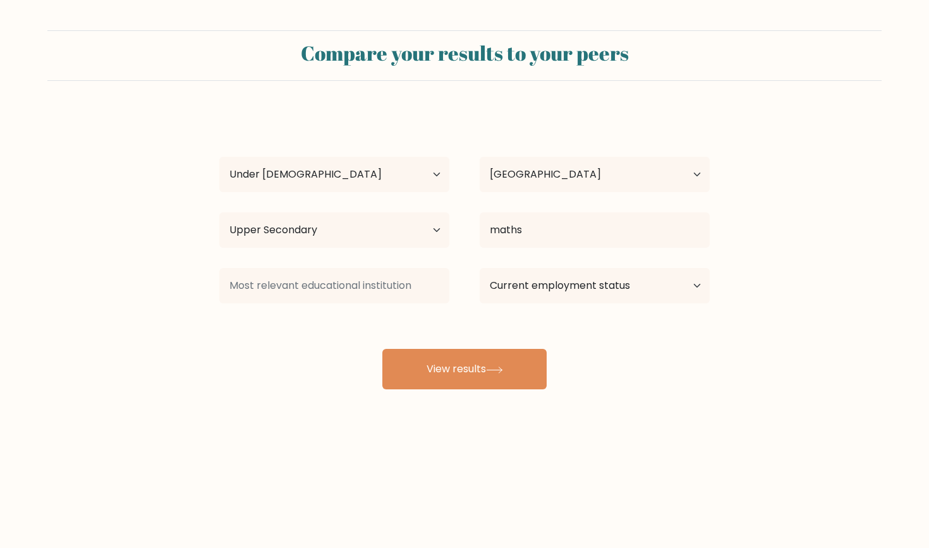
click at [651, 255] on div "ewan harrison Age Under 18 years old 18-24 years old 25-34 years old 35-44 year…" at bounding box center [465, 250] width 506 height 278
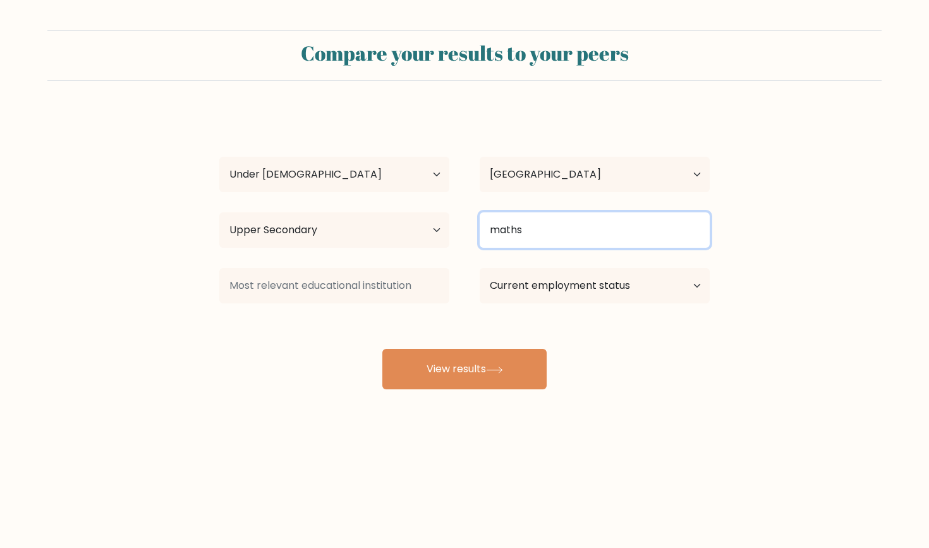
click at [643, 235] on input "maths" at bounding box center [595, 229] width 230 height 35
type input "m"
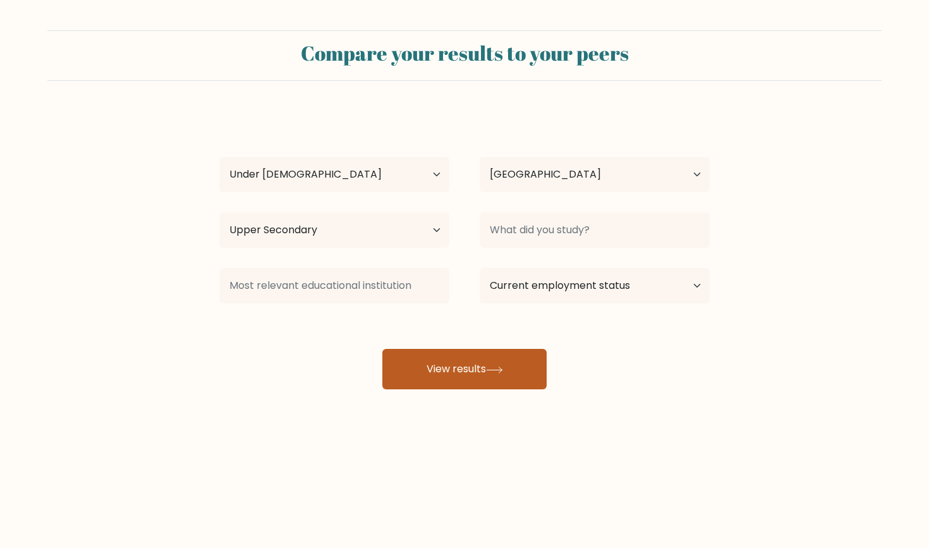
click at [494, 371] on icon at bounding box center [494, 370] width 15 height 6
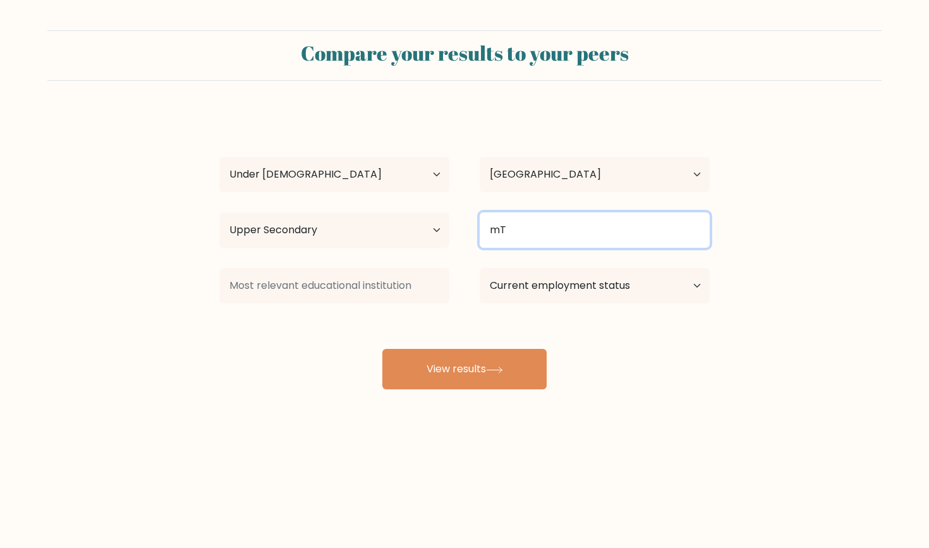
type input "m"
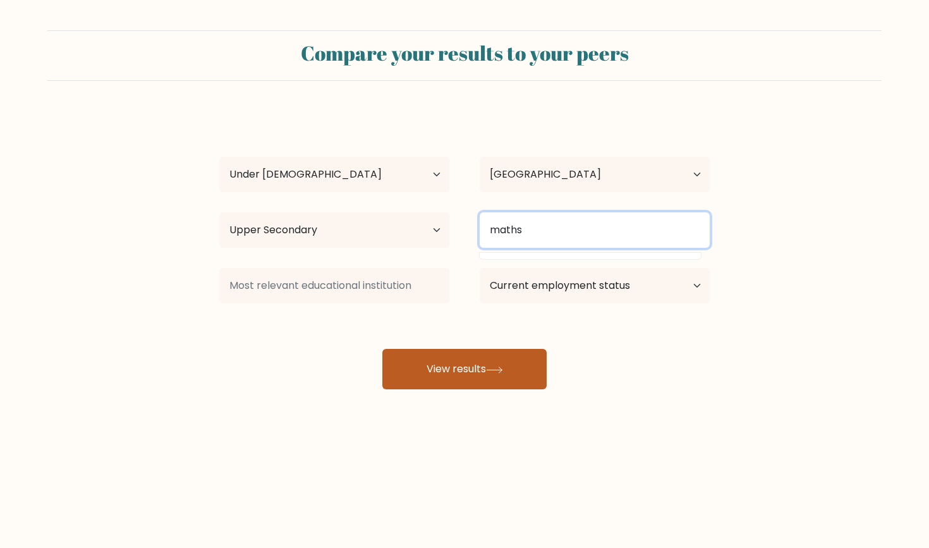
type input "maths"
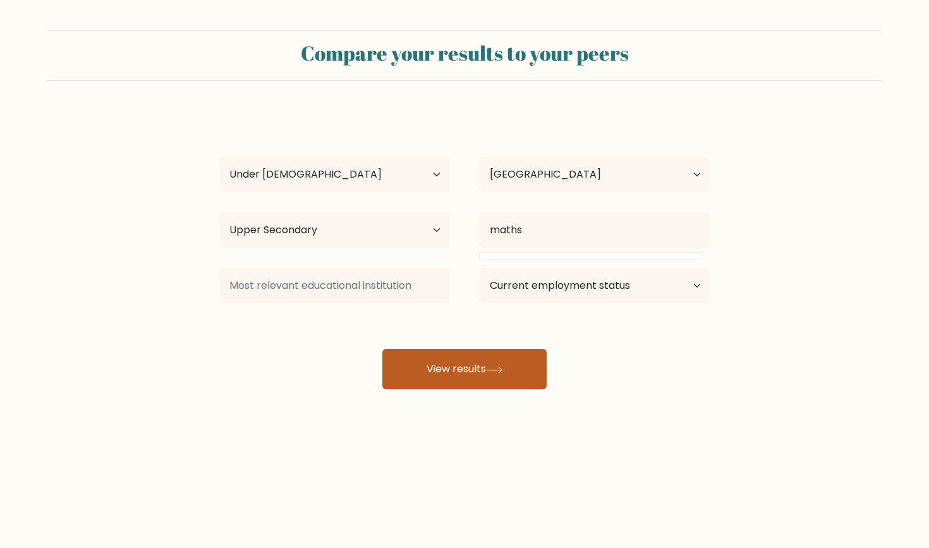
click at [476, 372] on button "View results" at bounding box center [465, 369] width 164 height 40
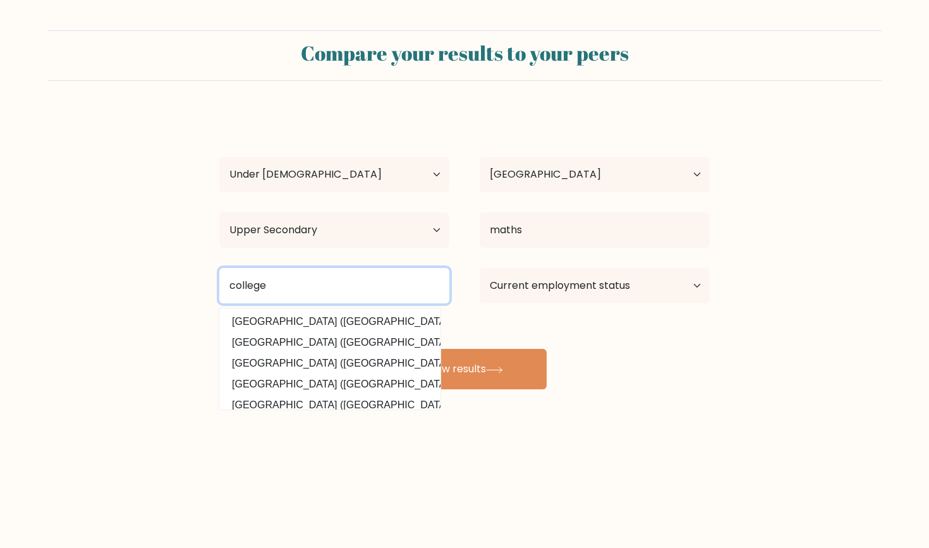
type input "college"
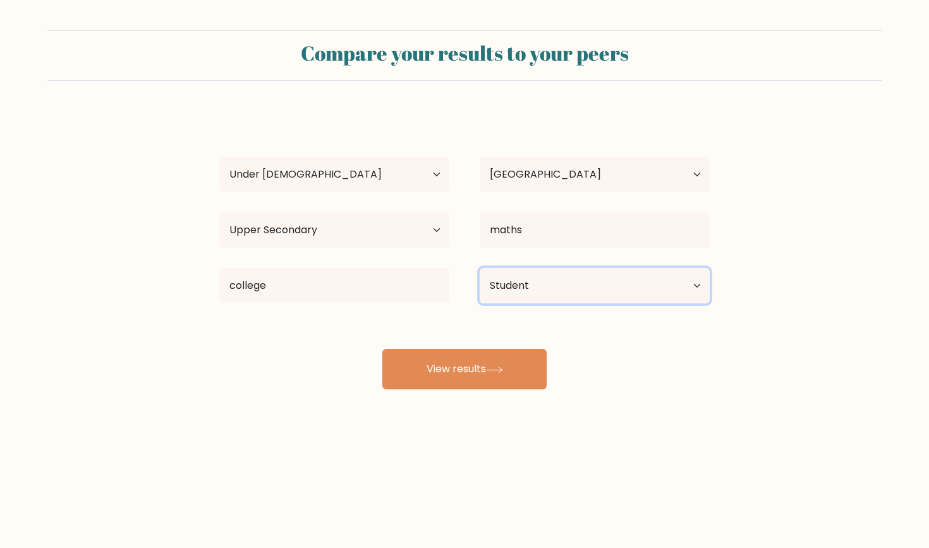
select select "other"
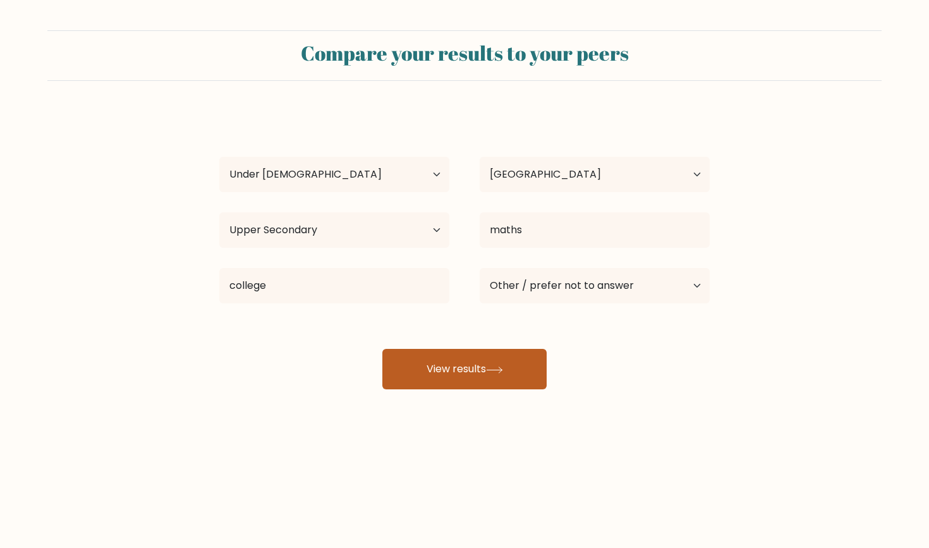
click at [506, 356] on button "View results" at bounding box center [465, 369] width 164 height 40
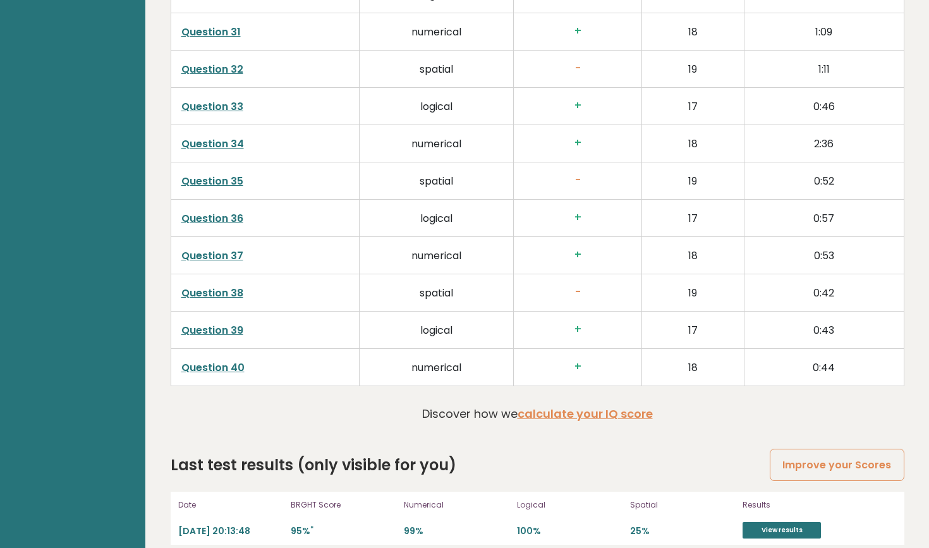
scroll to position [3125, 0]
